Goal: Task Accomplishment & Management: Use online tool/utility

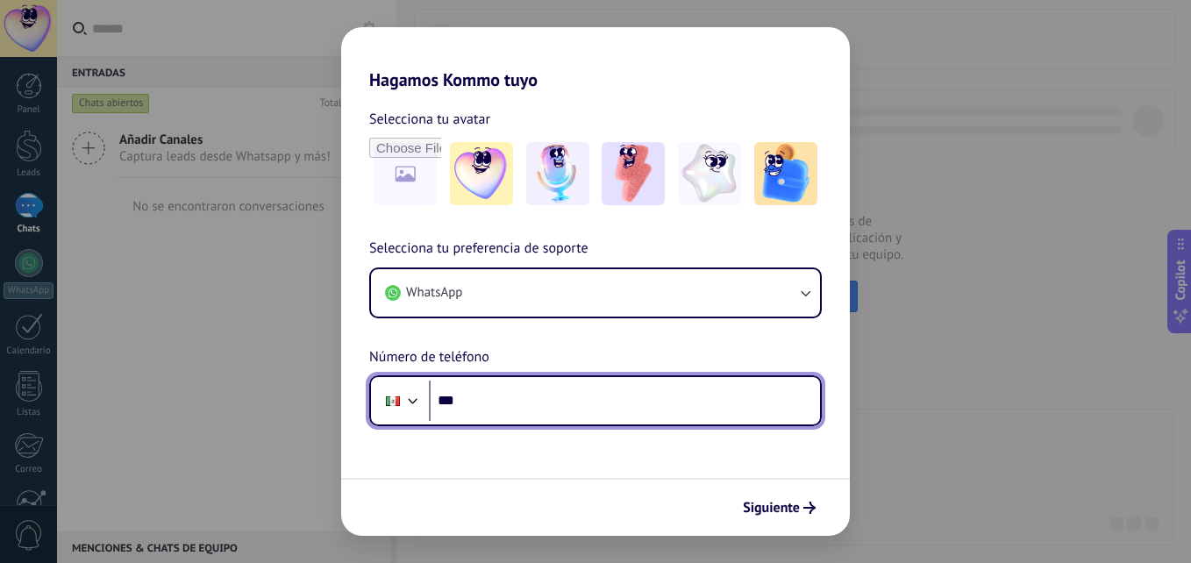
click at [532, 416] on input "***" at bounding box center [624, 401] width 391 height 40
type input "**********"
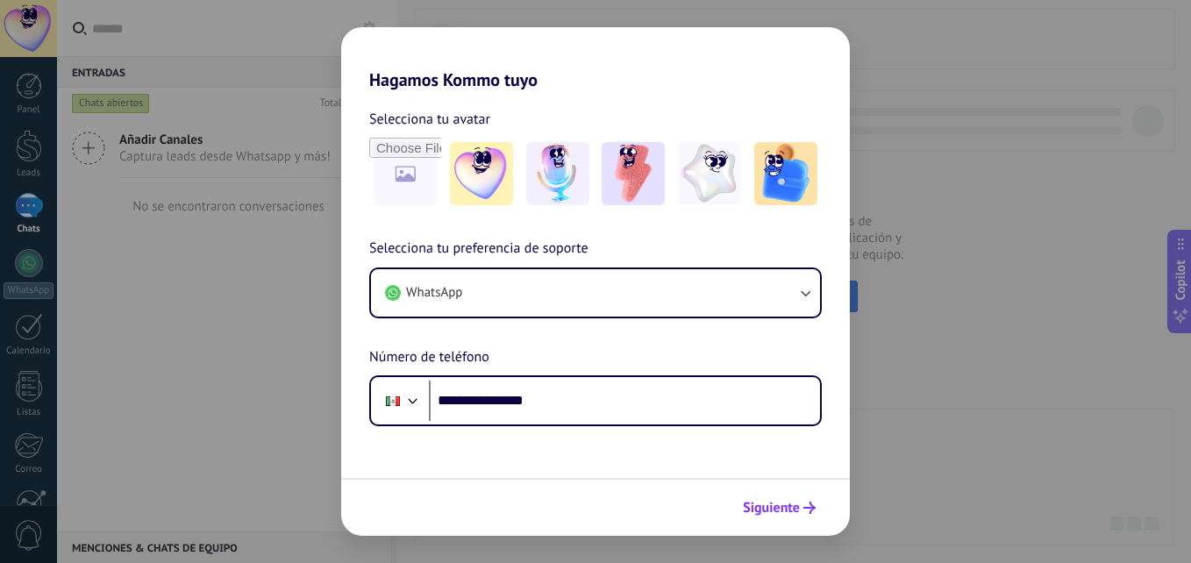
click at [778, 502] on span "Siguiente" at bounding box center [771, 508] width 57 height 12
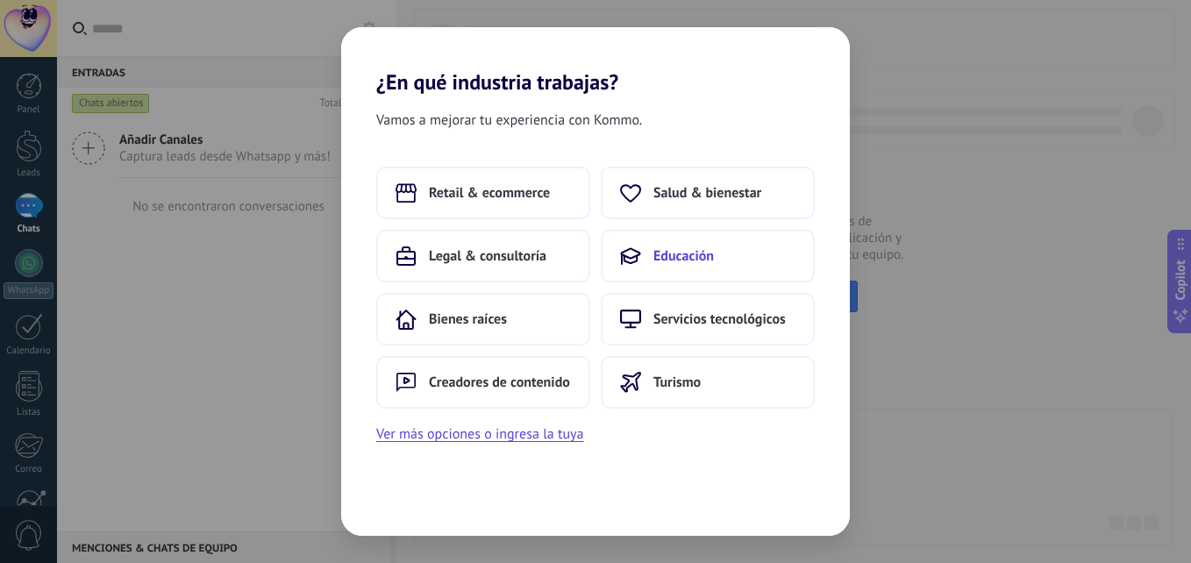
click at [684, 259] on span "Educación" at bounding box center [683, 256] width 61 height 18
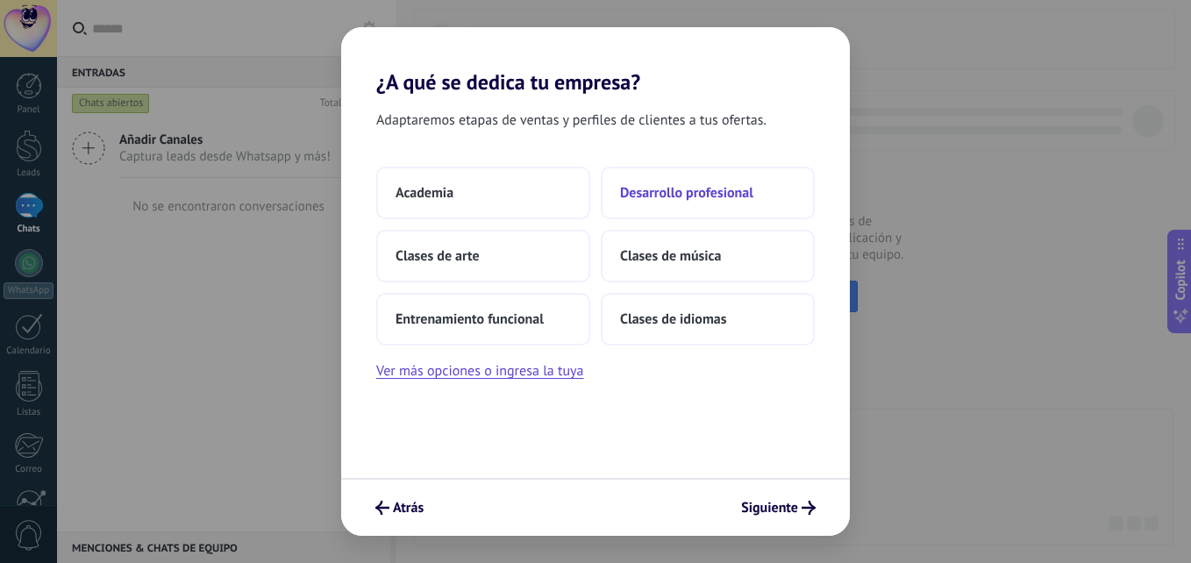
click at [681, 187] on span "Desarrollo profesional" at bounding box center [686, 193] width 133 height 18
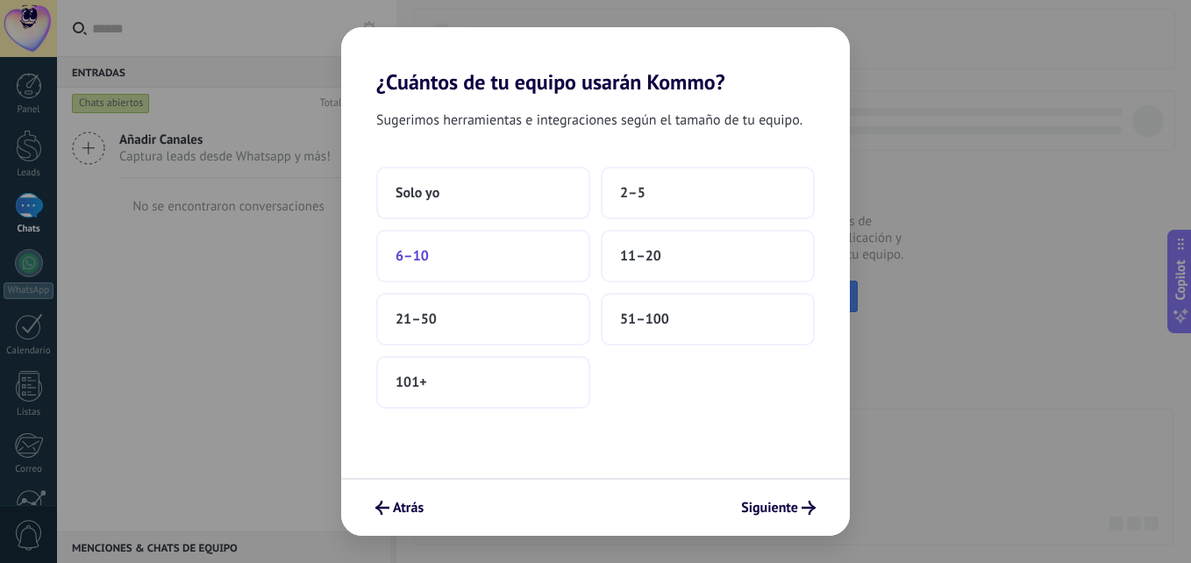
click at [503, 265] on button "6–10" at bounding box center [483, 256] width 214 height 53
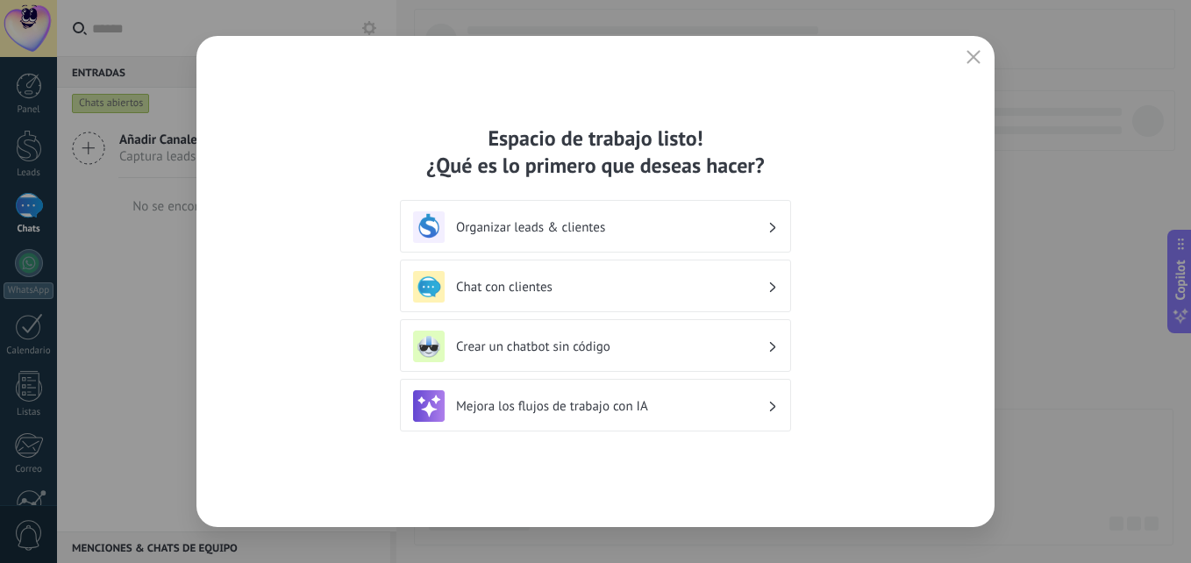
click at [635, 293] on h3 "Chat con clientes" at bounding box center [611, 287] width 311 height 17
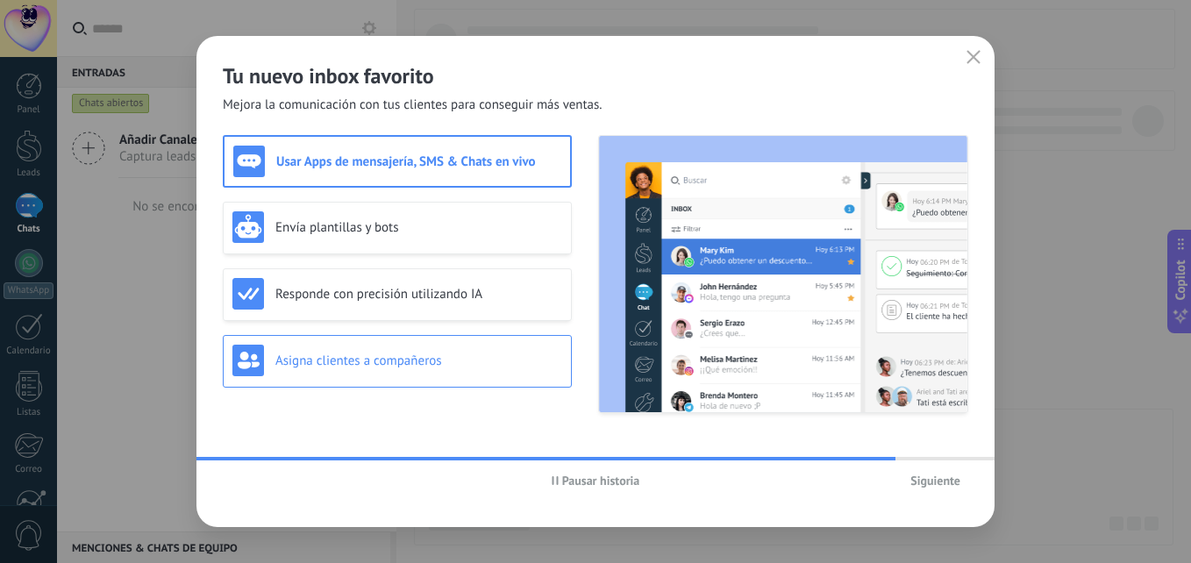
click at [494, 360] on h3 "Asigna clientes a compañeros" at bounding box center [418, 361] width 287 height 17
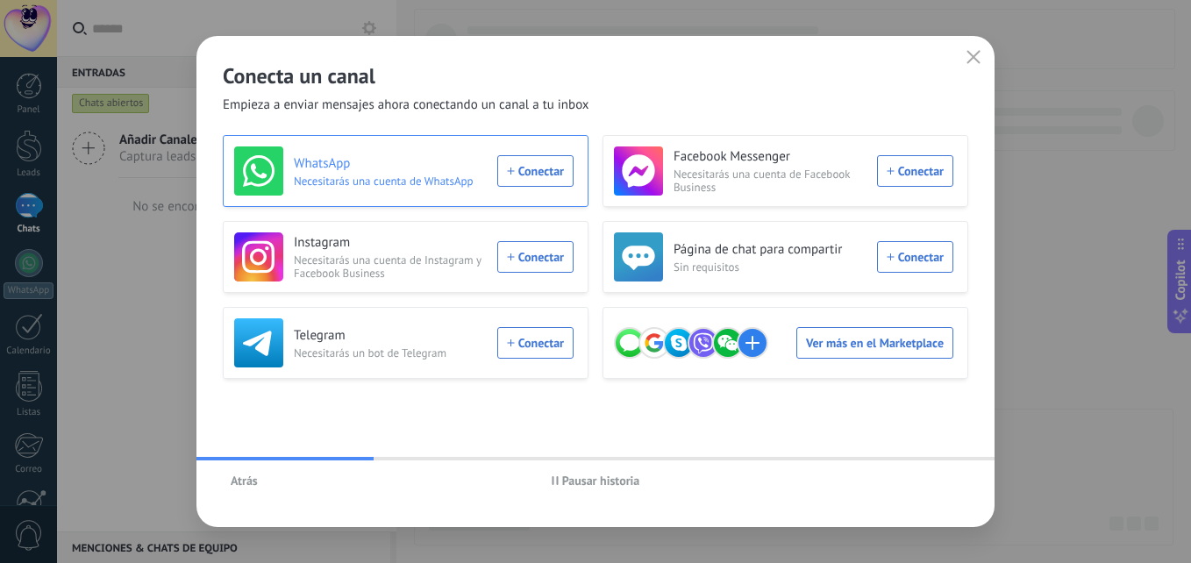
click at [408, 168] on h3 "WhatsApp" at bounding box center [390, 164] width 193 height 18
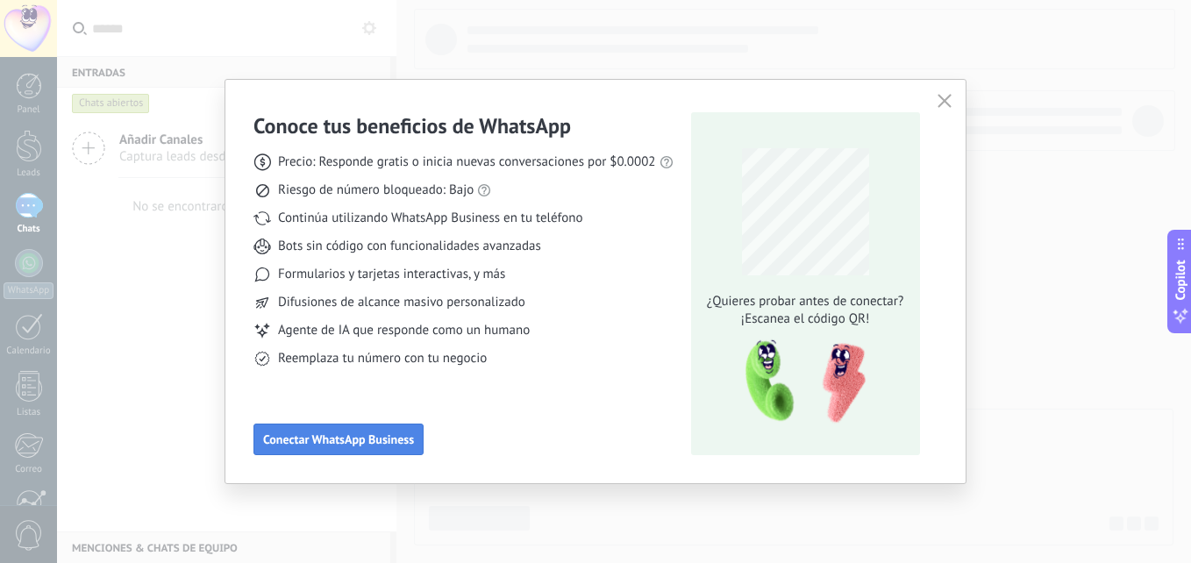
click at [358, 443] on span "Conectar WhatsApp Business" at bounding box center [338, 439] width 151 height 12
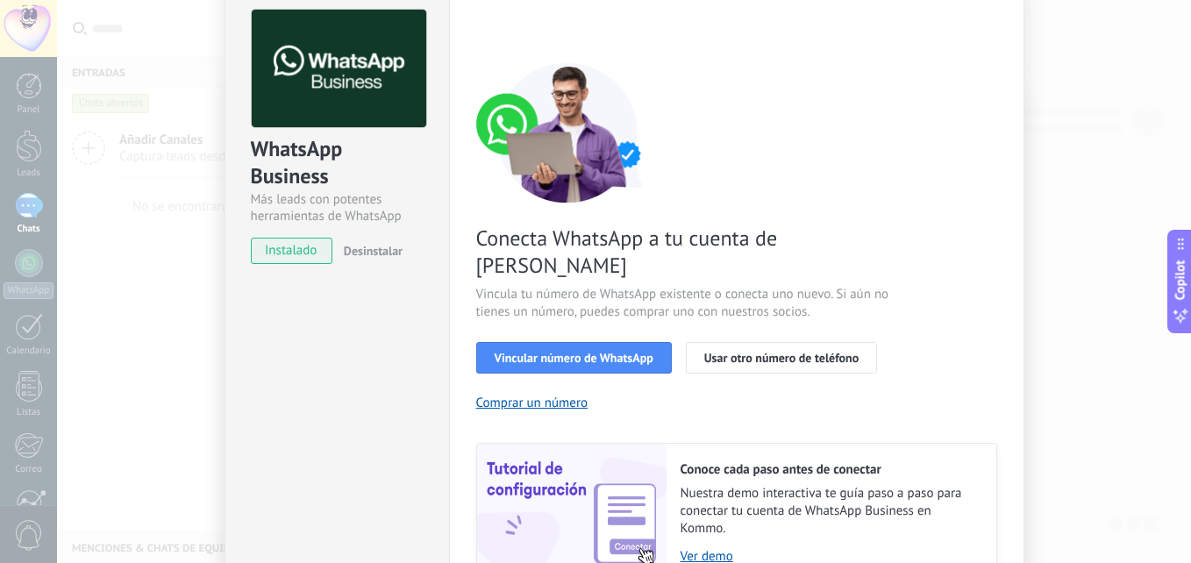
scroll to position [175, 0]
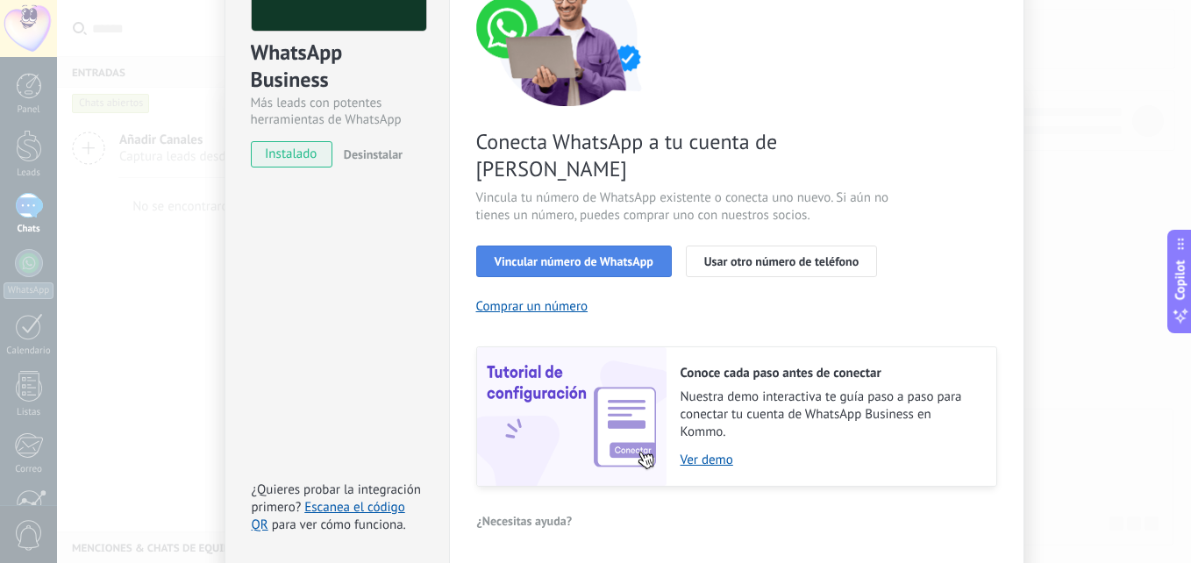
click at [582, 255] on span "Vincular número de WhatsApp" at bounding box center [574, 261] width 159 height 12
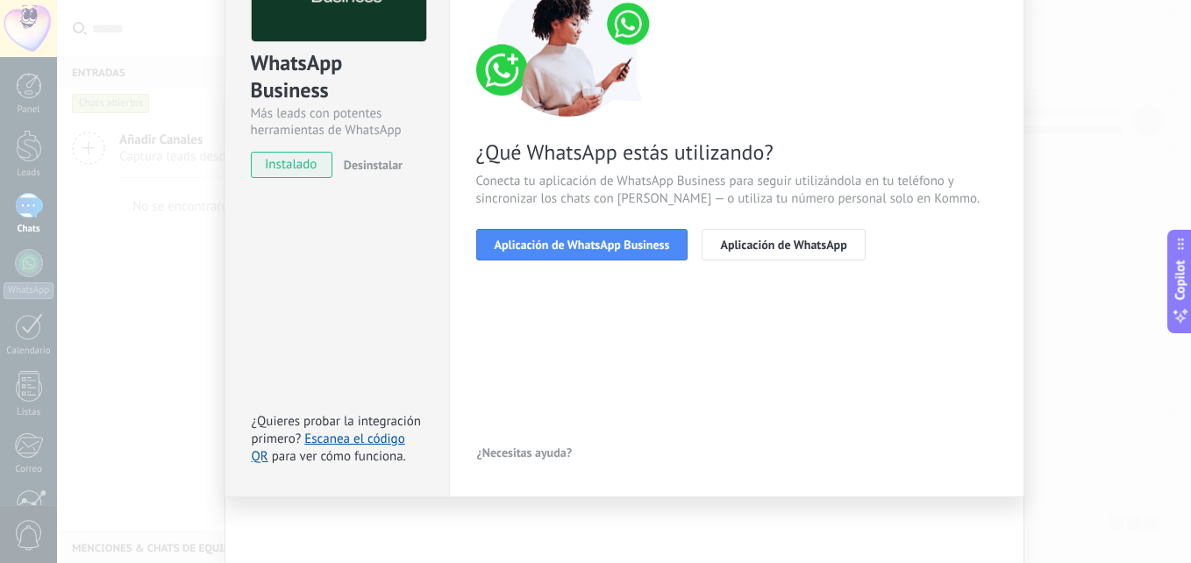
scroll to position [165, 0]
click at [619, 246] on span "Aplicación de WhatsApp Business" at bounding box center [582, 245] width 175 height 12
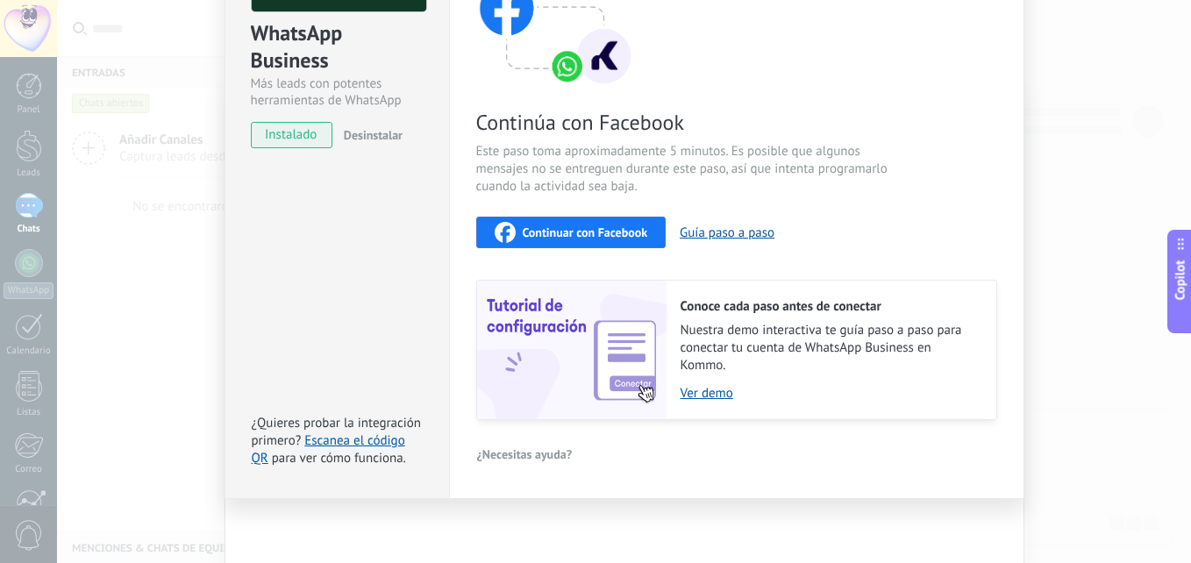
scroll to position [196, 0]
click at [567, 232] on span "Continuar con Facebook" at bounding box center [585, 231] width 125 height 12
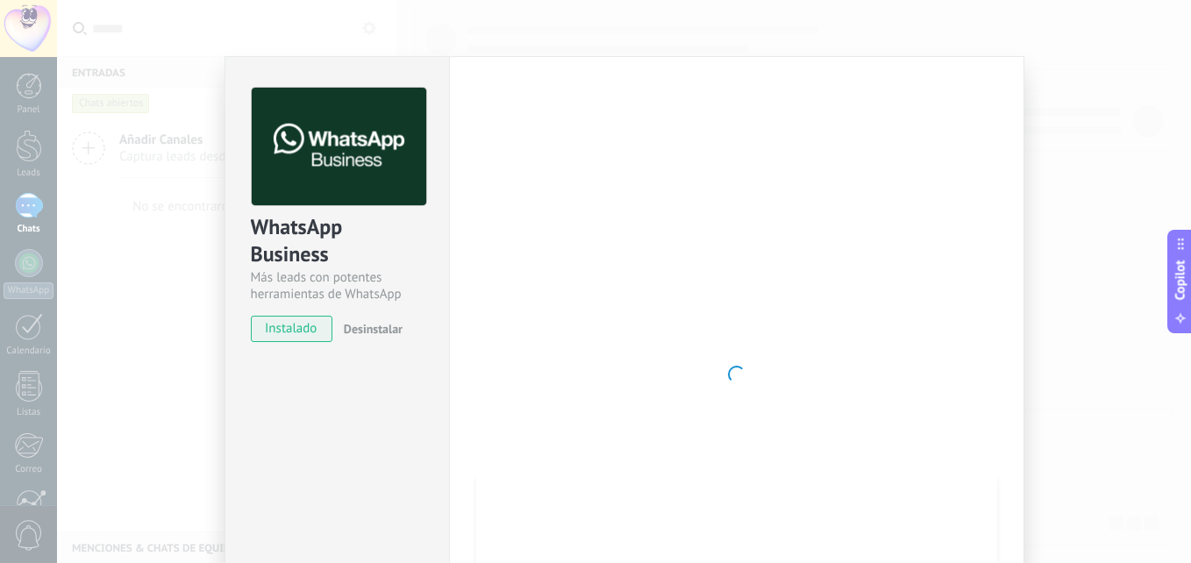
scroll to position [0, 0]
click at [449, 393] on div "Configuraciones Autorizaciones This tab logs the users who have granted integra…" at bounding box center [736, 375] width 575 height 637
click at [287, 335] on span "instalado" at bounding box center [292, 330] width 80 height 26
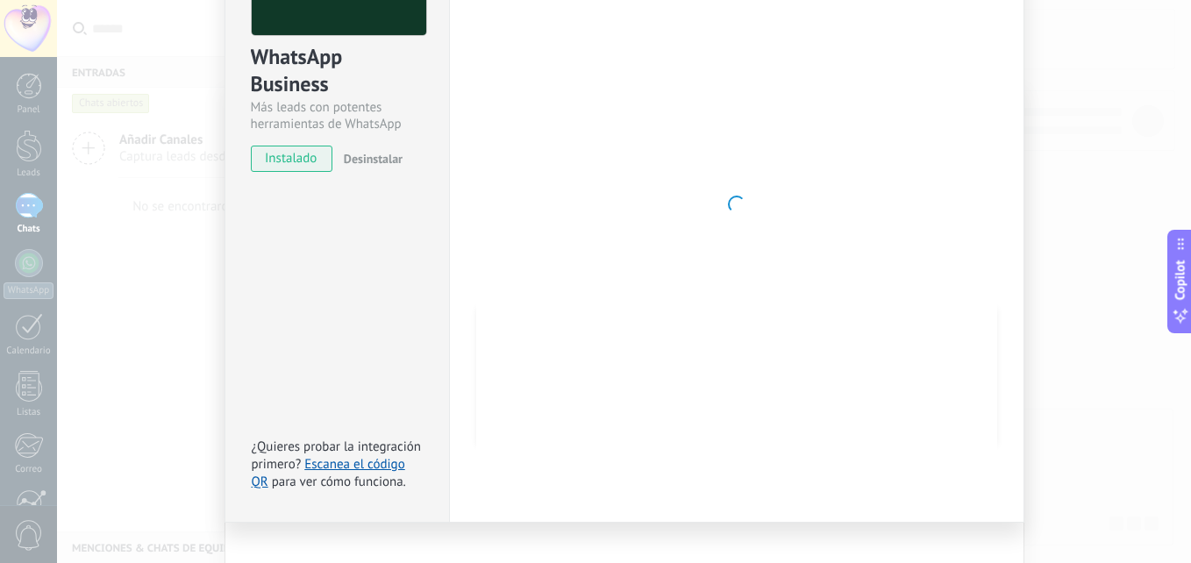
scroll to position [196, 0]
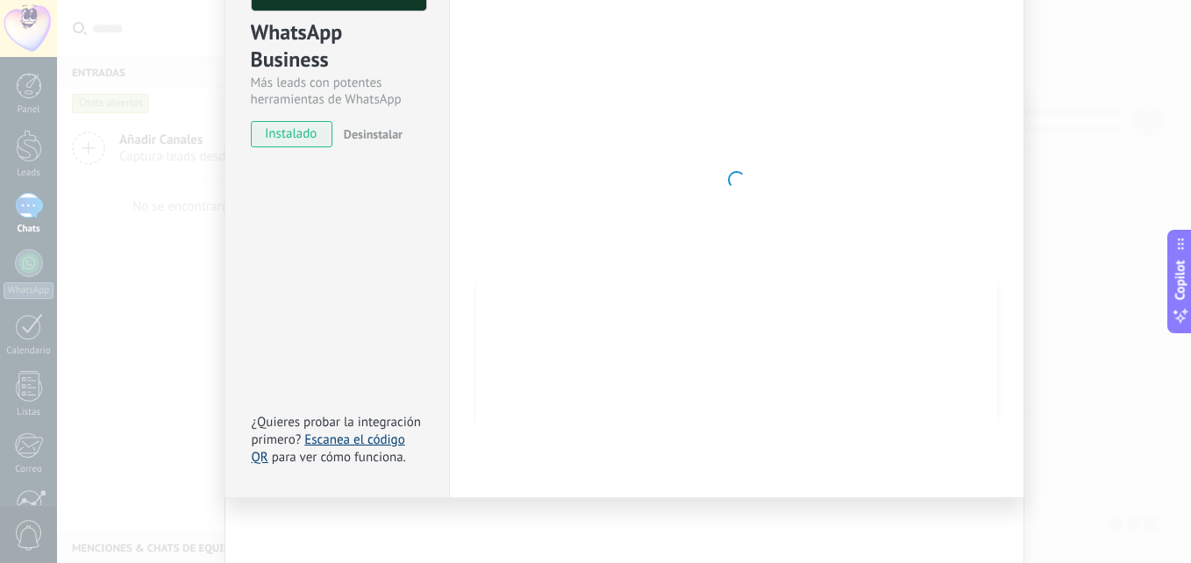
click at [368, 438] on link "Escanea el código QR" at bounding box center [328, 448] width 153 height 34
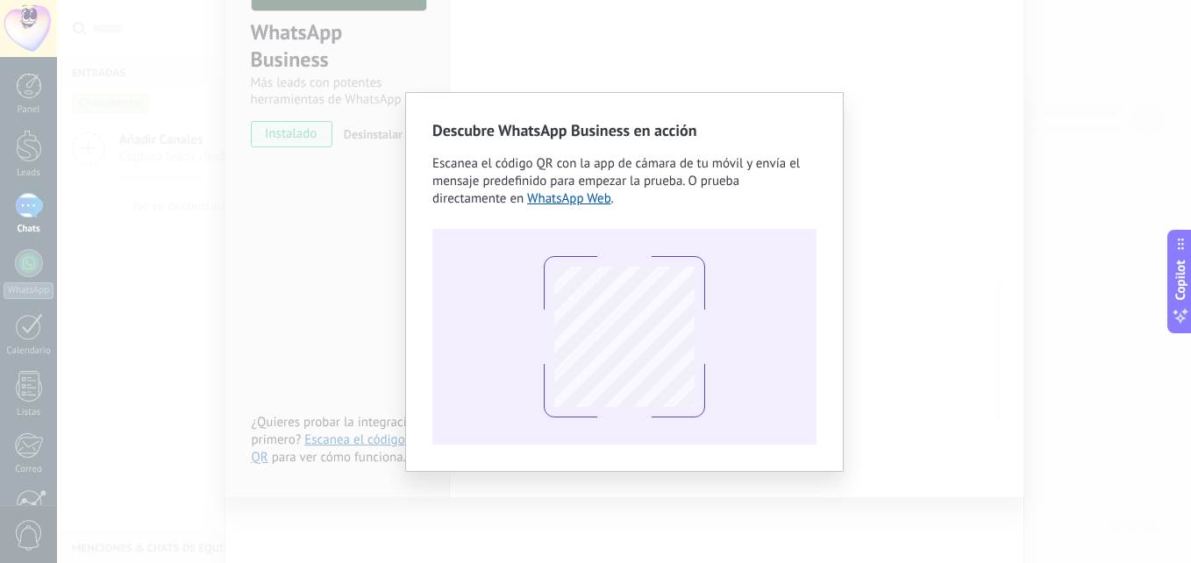
click at [65, 286] on div "Descubre WhatsApp Business en acción Escanea el código QR con la app [PERSON_NA…" at bounding box center [624, 281] width 1134 height 563
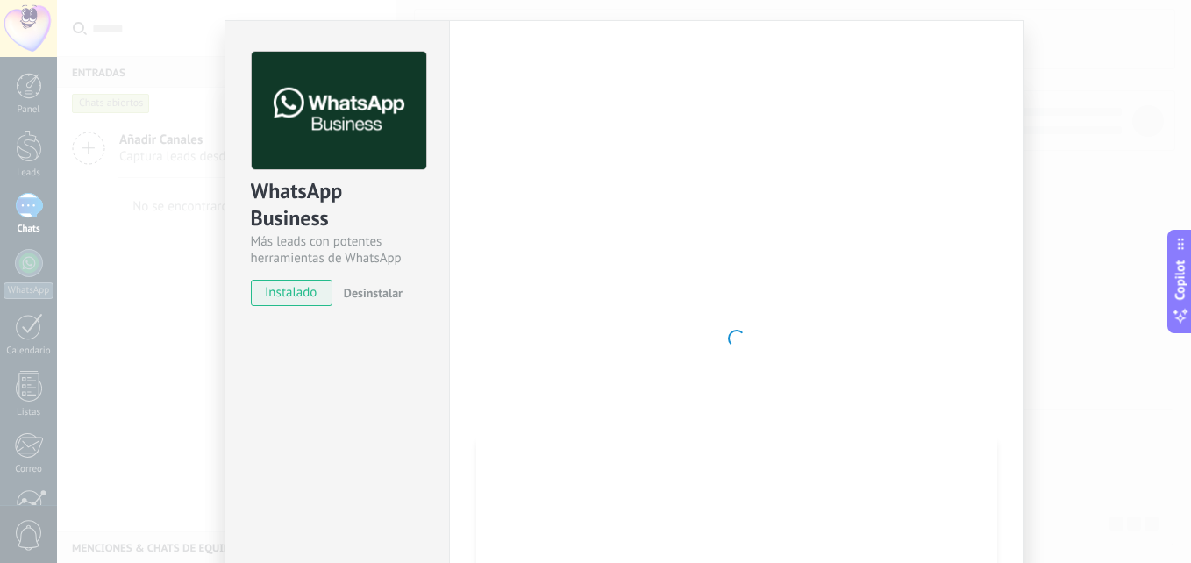
scroll to position [0, 0]
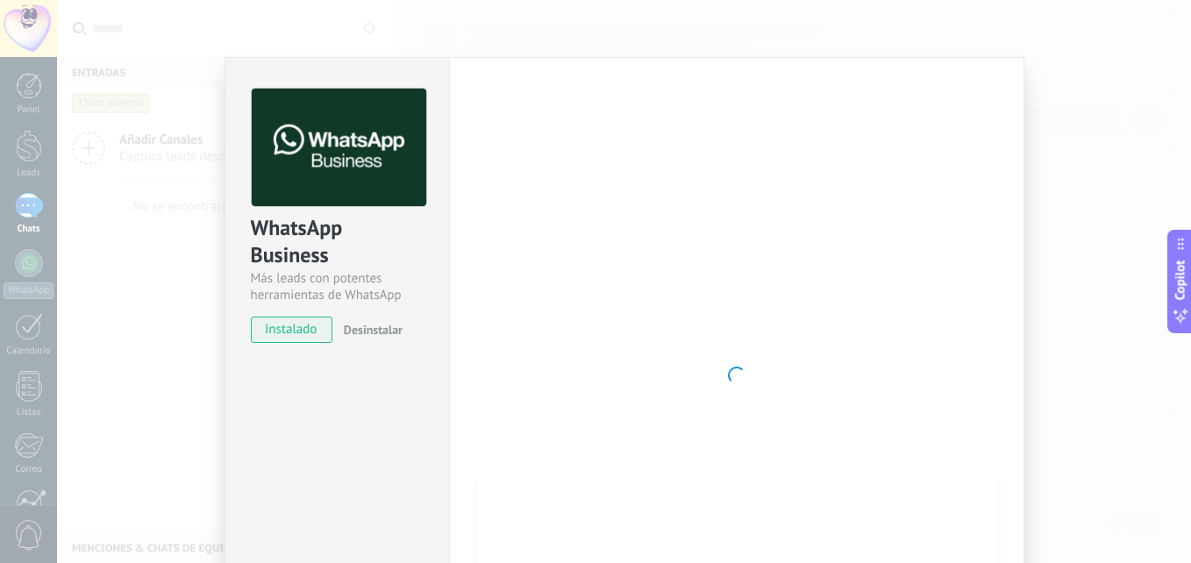
click at [94, 389] on div "WhatsApp Business Más leads con potentes herramientas de WhatsApp instalado Des…" at bounding box center [624, 281] width 1134 height 563
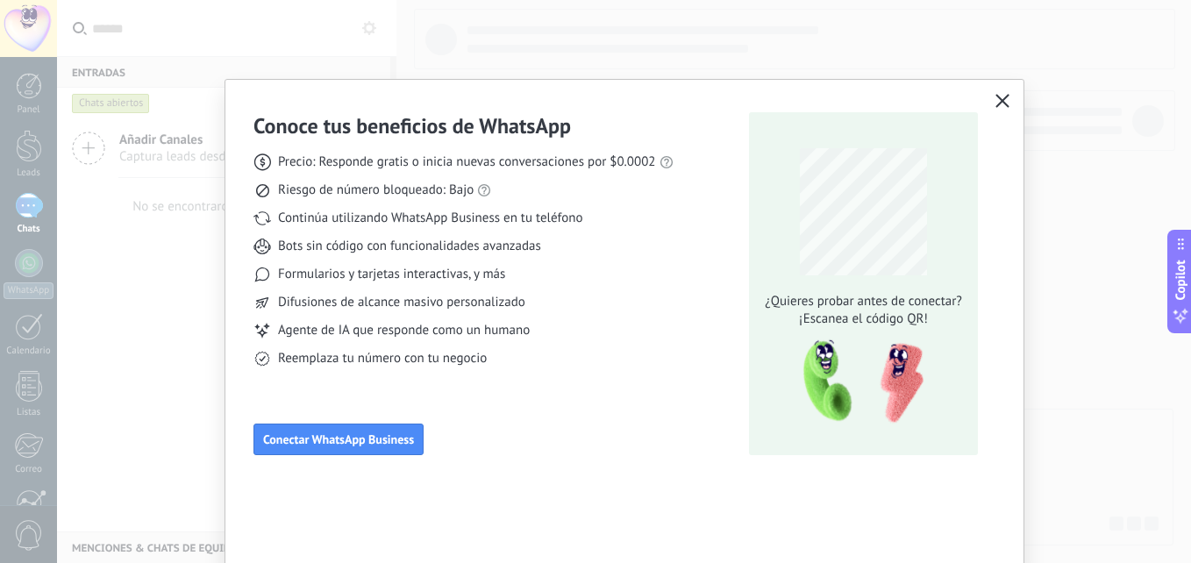
click at [168, 351] on div "Conoce tus beneficios de WhatsApp Precio: Responde gratis o inicia nuevas conve…" at bounding box center [595, 281] width 1191 height 563
click at [1004, 102] on icon "button" at bounding box center [1002, 101] width 14 height 14
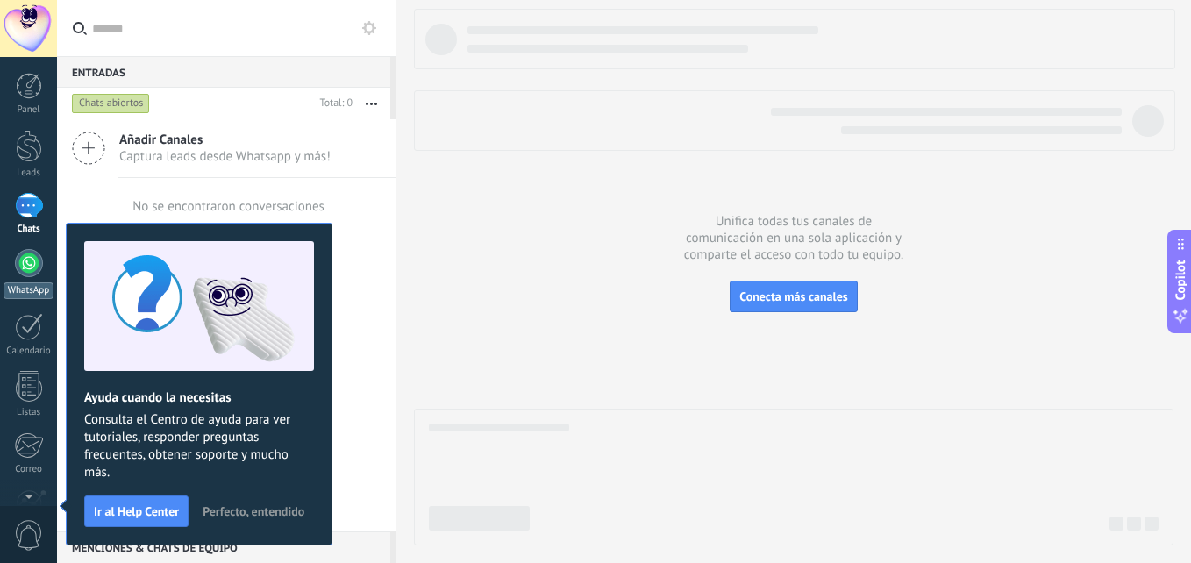
click at [25, 260] on div at bounding box center [29, 263] width 28 height 28
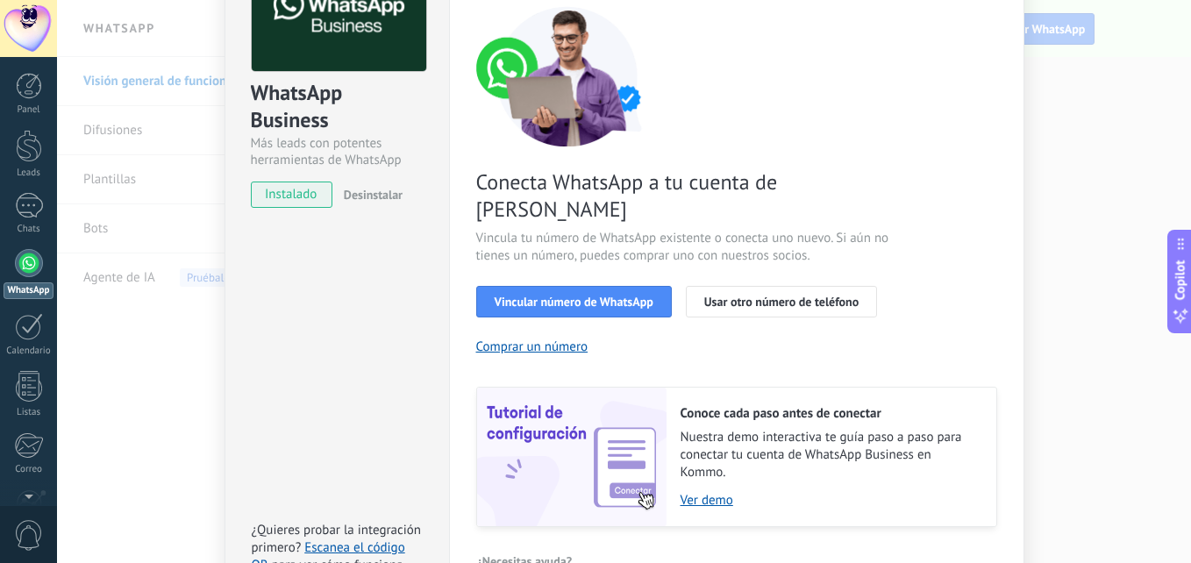
scroll to position [175, 0]
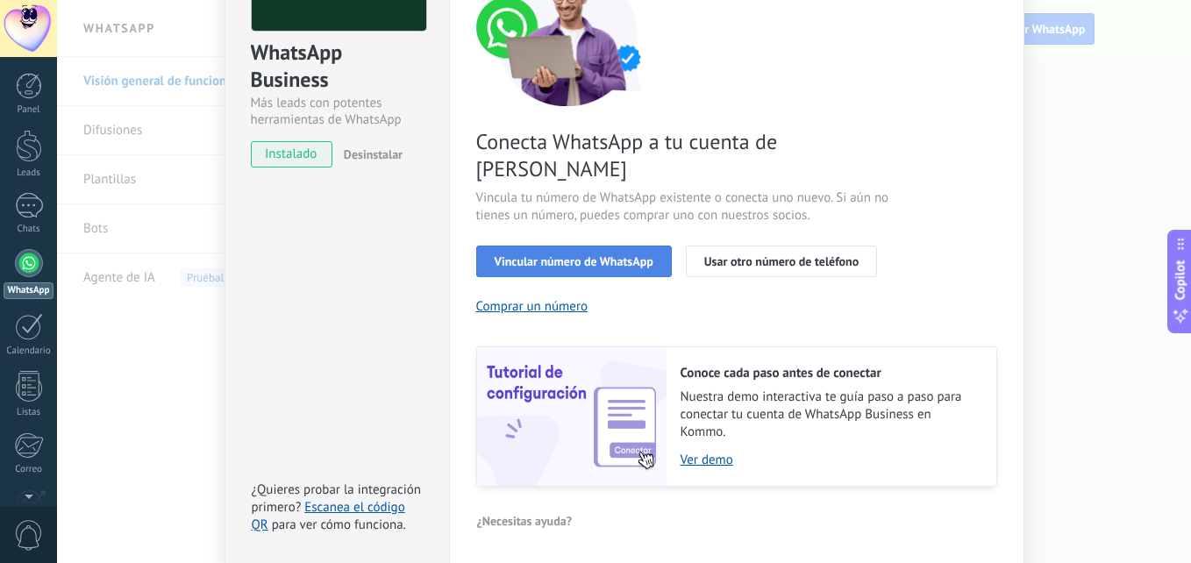
click at [562, 255] on span "Vincular número de WhatsApp" at bounding box center [574, 261] width 159 height 12
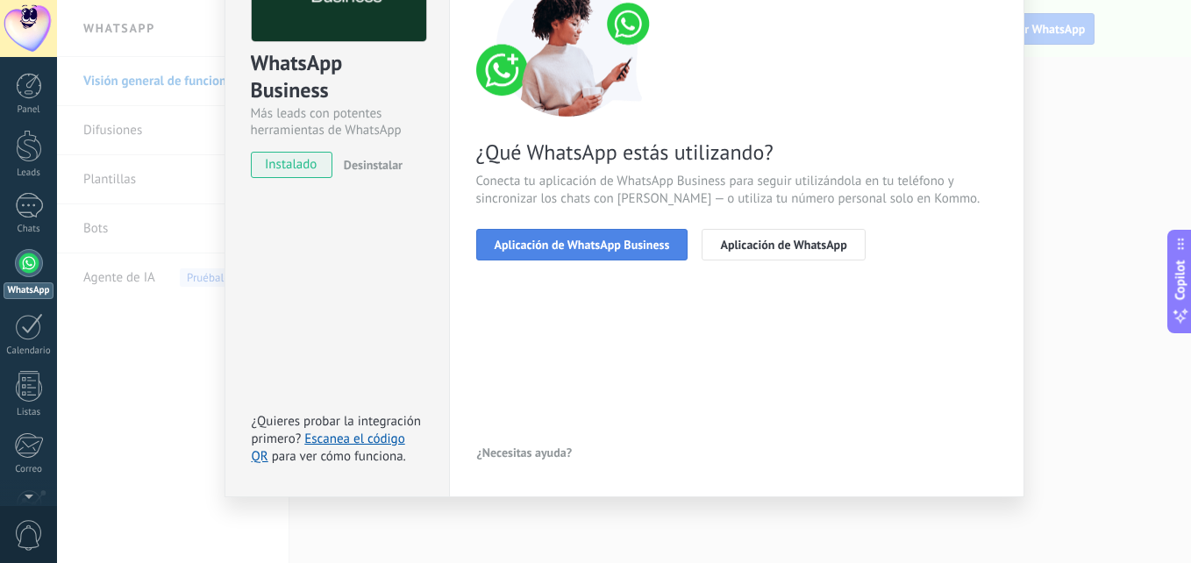
click at [613, 240] on span "Aplicación de WhatsApp Business" at bounding box center [582, 245] width 175 height 12
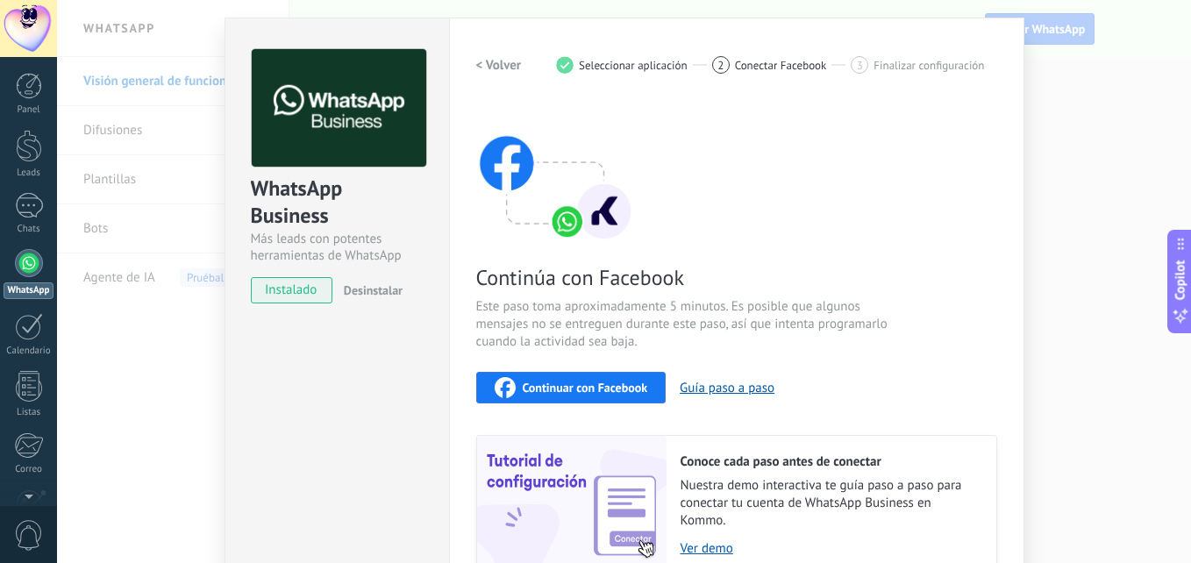
scroll to position [108, 0]
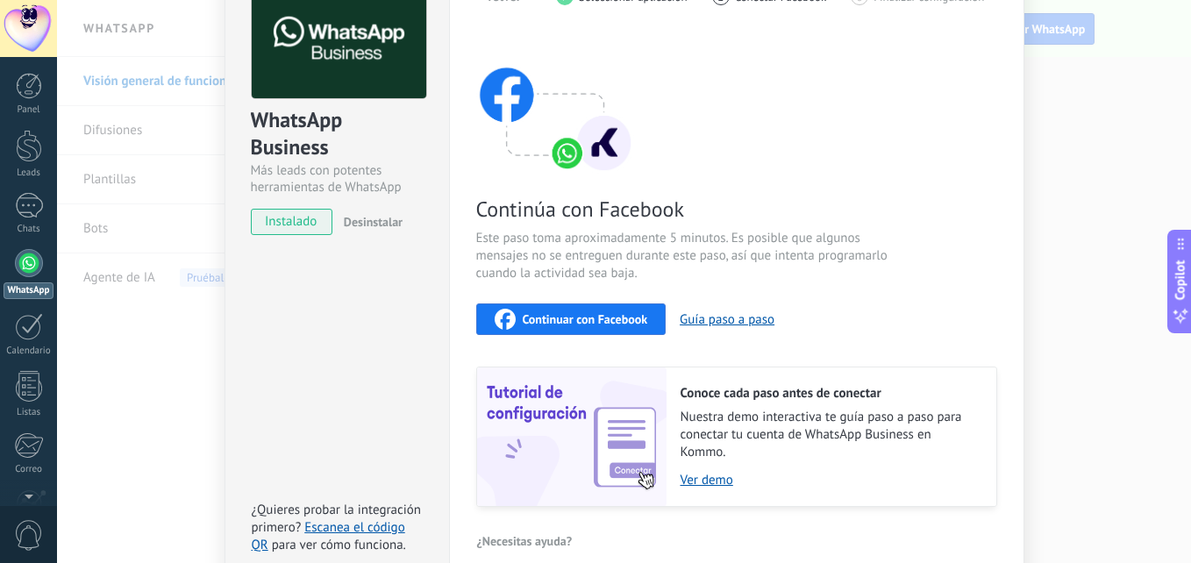
click at [574, 324] on span "Continuar con Facebook" at bounding box center [585, 319] width 125 height 12
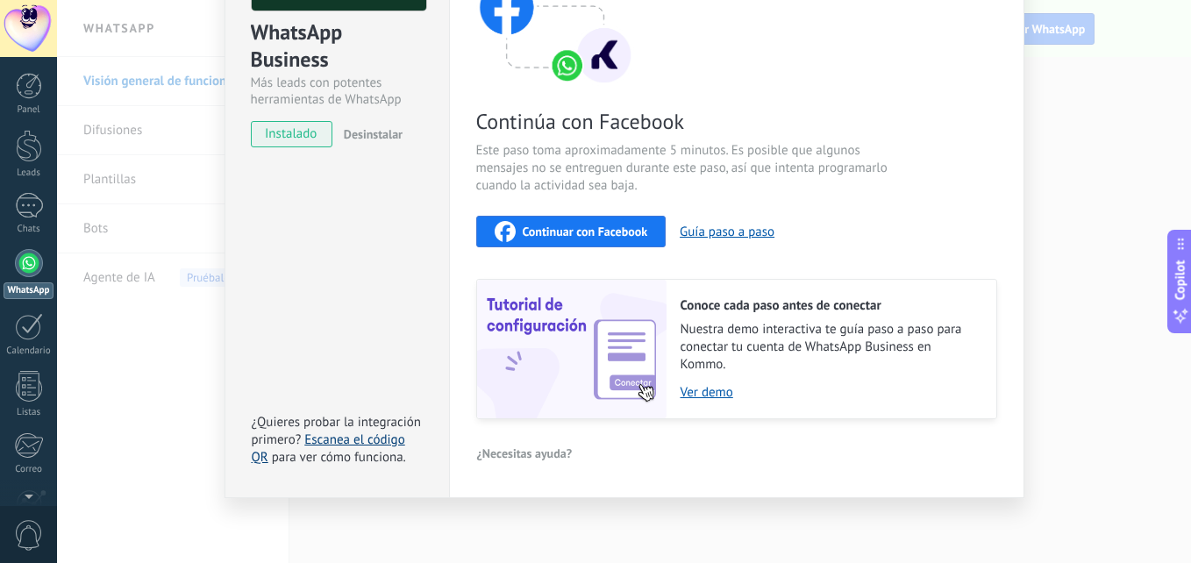
click at [344, 441] on link "Escanea el código QR" at bounding box center [328, 448] width 153 height 34
